Goal: Transaction & Acquisition: Register for event/course

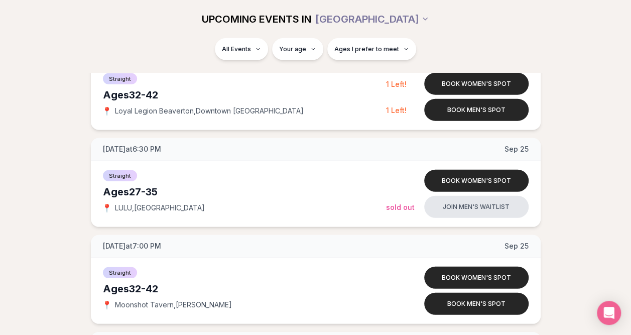
scroll to position [1406, 0]
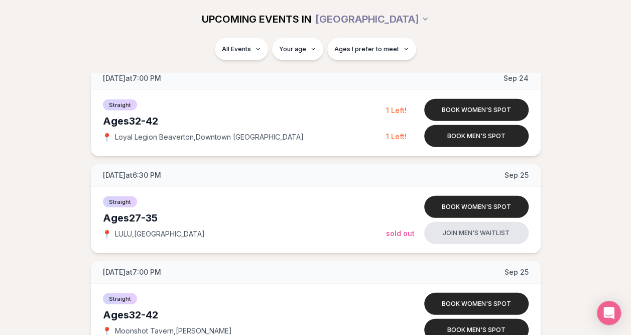
scroll to position [1355, 0]
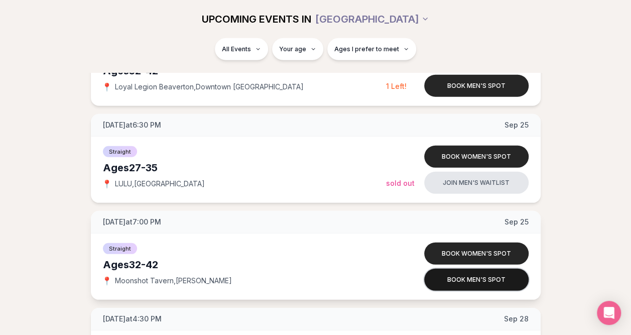
click at [503, 280] on button "Book men's spot" at bounding box center [476, 280] width 104 height 22
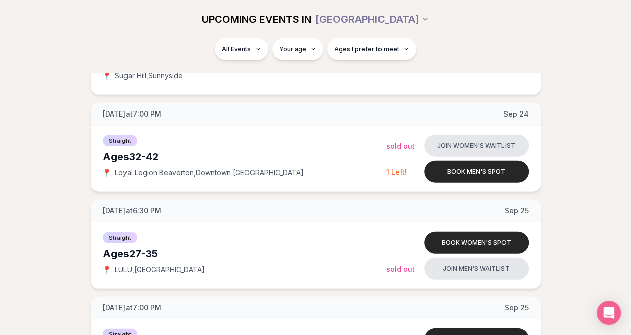
scroll to position [1255, 0]
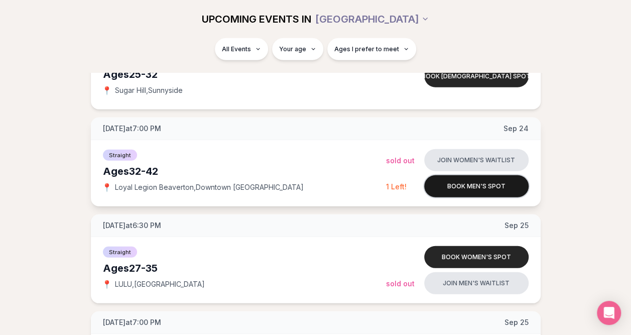
click at [494, 186] on button "Book men's spot" at bounding box center [476, 186] width 104 height 22
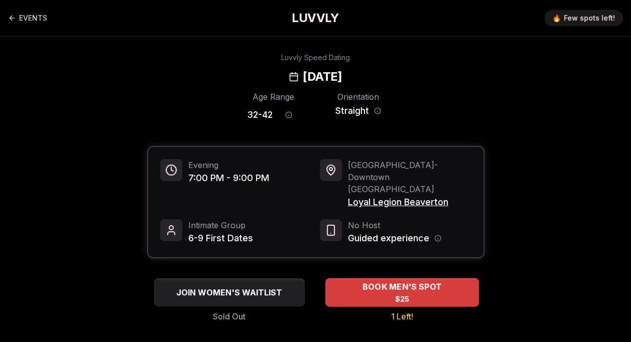
click at [422, 281] on span "BOOK MEN'S SPOT" at bounding box center [401, 287] width 83 height 12
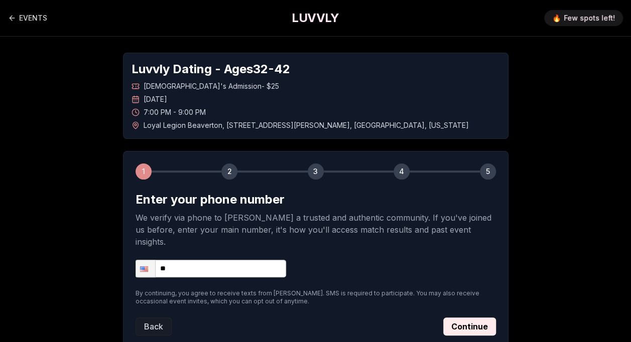
click at [255, 260] on input "**" at bounding box center [211, 269] width 151 height 18
type input "**********"
click at [477, 318] on button "Continue" at bounding box center [469, 327] width 53 height 18
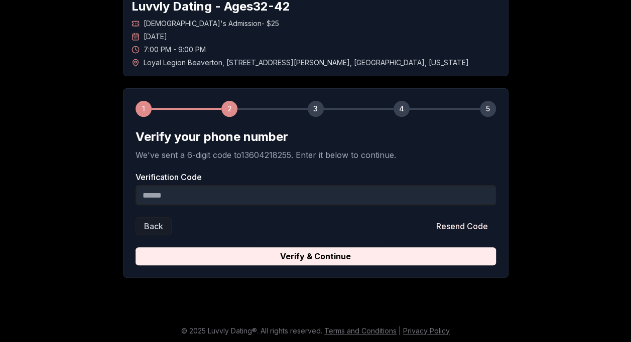
scroll to position [64, 0]
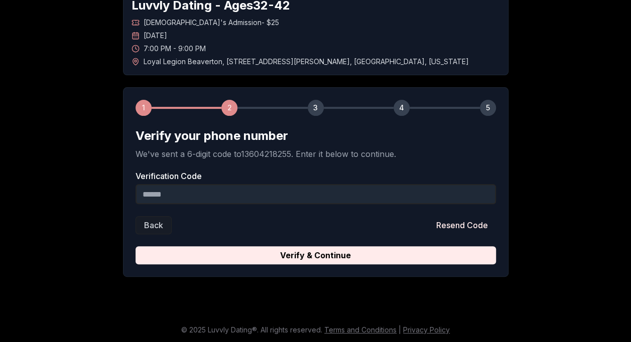
click at [328, 201] on input "Verification Code" at bounding box center [316, 194] width 360 height 20
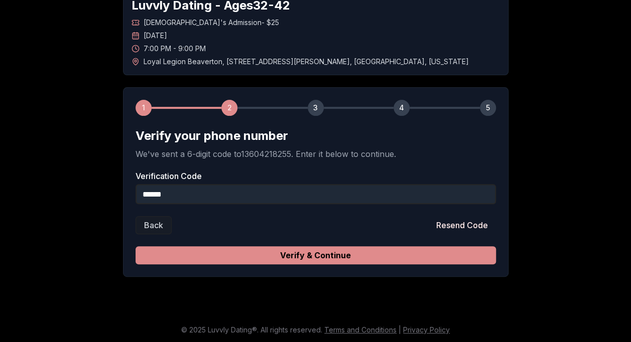
type input "******"
click at [372, 262] on button "Verify & Continue" at bounding box center [316, 255] width 360 height 18
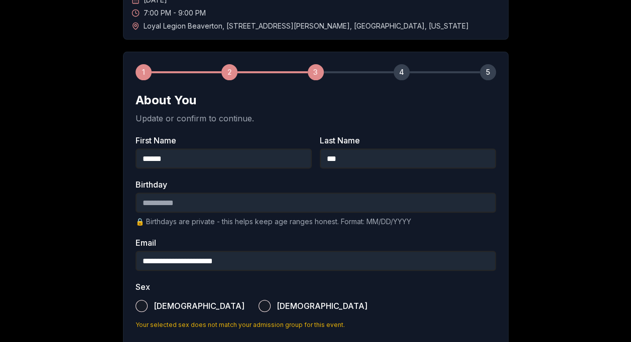
scroll to position [114, 0]
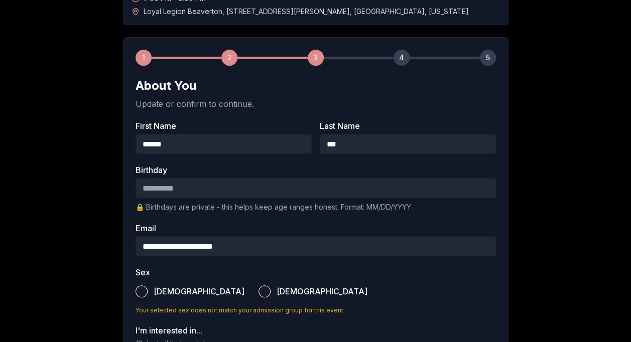
click at [280, 183] on input "Birthday" at bounding box center [316, 188] width 360 height 20
type input "**********"
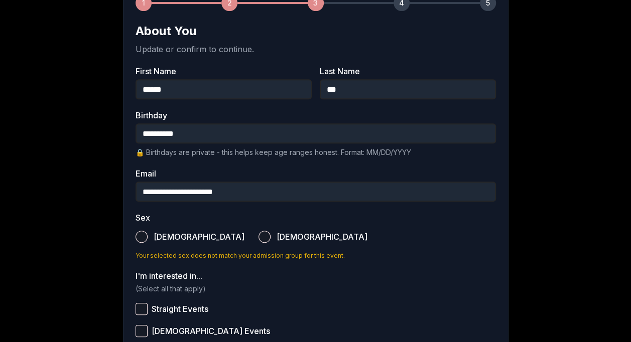
scroll to position [214, 0]
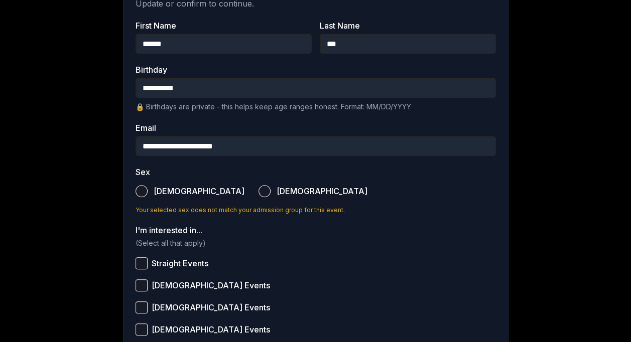
click at [148, 189] on label "[DEMOGRAPHIC_DATA]" at bounding box center [190, 191] width 109 height 22
click at [148, 189] on button "[DEMOGRAPHIC_DATA]" at bounding box center [142, 191] width 12 height 12
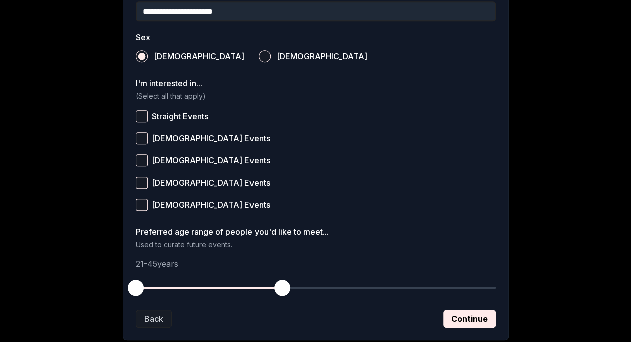
scroll to position [365, 0]
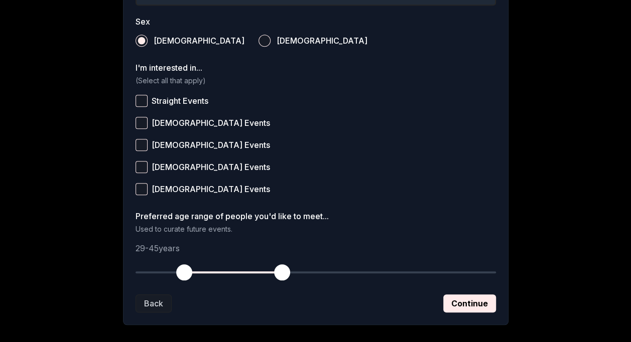
drag, startPoint x: 134, startPoint y: 268, endPoint x: 183, endPoint y: 271, distance: 49.3
click at [183, 271] on span "button" at bounding box center [184, 273] width 16 height 16
drag, startPoint x: 285, startPoint y: 270, endPoint x: 279, endPoint y: 272, distance: 6.8
click at [279, 272] on span "button" at bounding box center [276, 273] width 16 height 16
click at [468, 295] on button "Continue" at bounding box center [469, 304] width 53 height 18
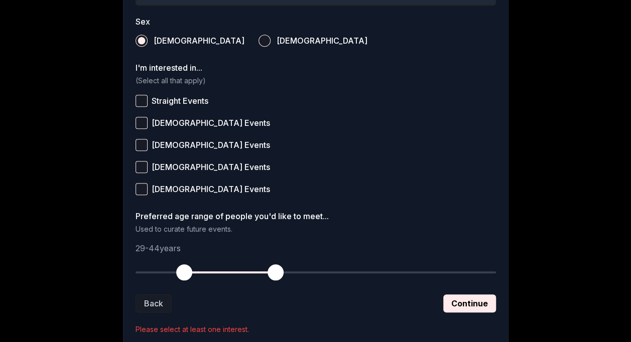
click at [187, 103] on span "Straight Events" at bounding box center [180, 101] width 57 height 8
click at [148, 103] on button "Straight Events" at bounding box center [142, 101] width 12 height 12
click at [184, 164] on span "[DEMOGRAPHIC_DATA] Events" at bounding box center [211, 167] width 118 height 8
click at [148, 164] on button "[DEMOGRAPHIC_DATA] Events" at bounding box center [142, 167] width 12 height 12
click at [164, 193] on label "[DEMOGRAPHIC_DATA] Events" at bounding box center [316, 189] width 360 height 22
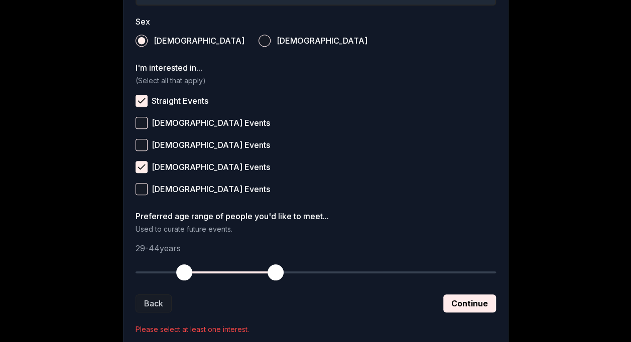
click at [148, 193] on button "[DEMOGRAPHIC_DATA] Events" at bounding box center [142, 189] width 12 height 12
click at [455, 299] on button "Continue" at bounding box center [469, 304] width 53 height 18
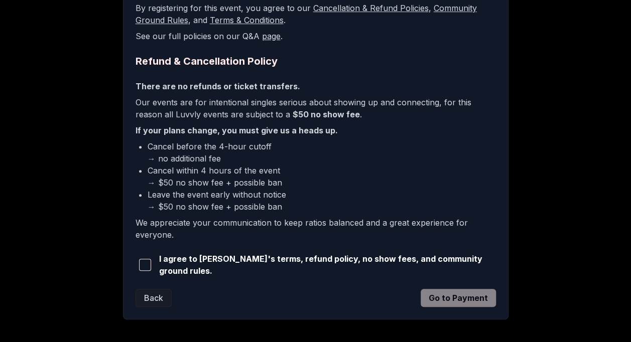
scroll to position [251, 0]
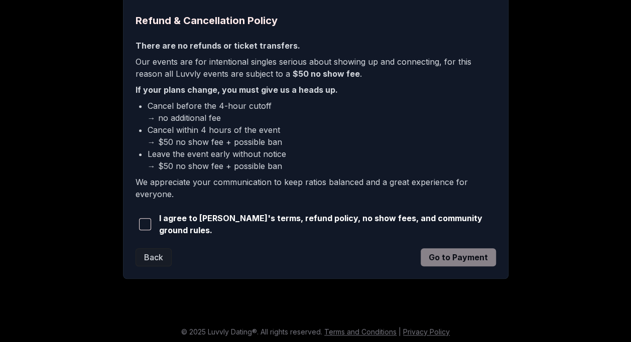
click at [148, 219] on span "button" at bounding box center [145, 224] width 12 height 12
click at [458, 249] on button "Go to Payment" at bounding box center [458, 258] width 75 height 18
